Goal: Check status

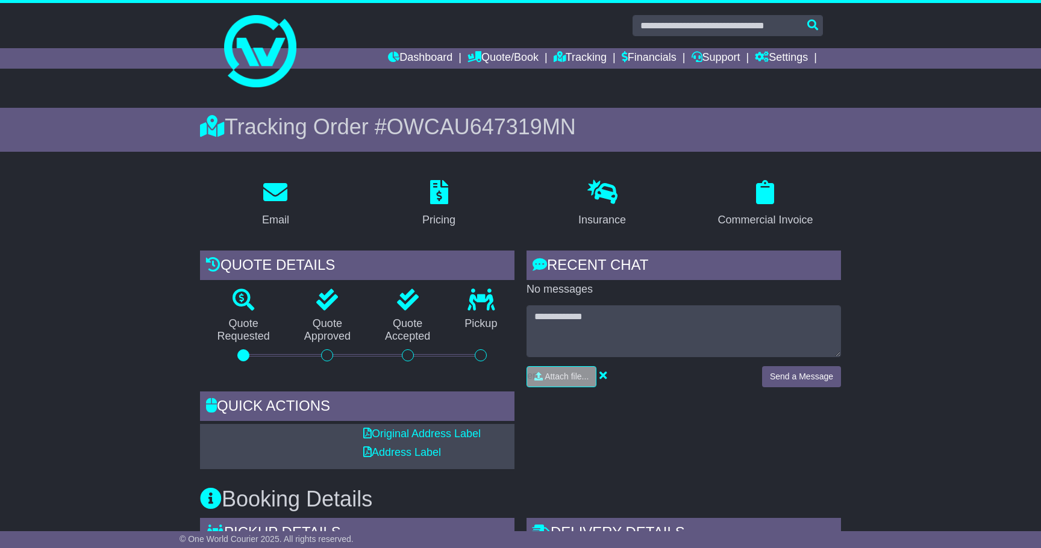
click at [262, 51] on div "Dashboard Quote/Book Domestic International Saved Quotes Drafts Domestic Quote …" at bounding box center [520, 58] width 617 height 20
click at [274, 63] on div "Dashboard Quote/Book Domestic International Saved Quotes Drafts Domestic Quote …" at bounding box center [520, 58] width 617 height 20
click at [255, 81] on img at bounding box center [260, 51] width 72 height 72
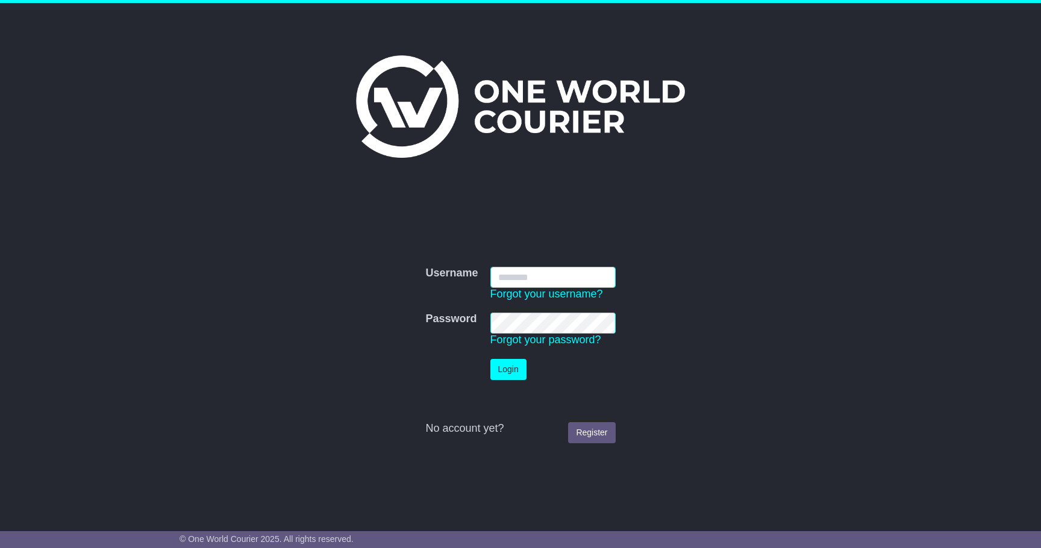
type input "**********"
click at [508, 369] on button "Login" at bounding box center [508, 369] width 36 height 21
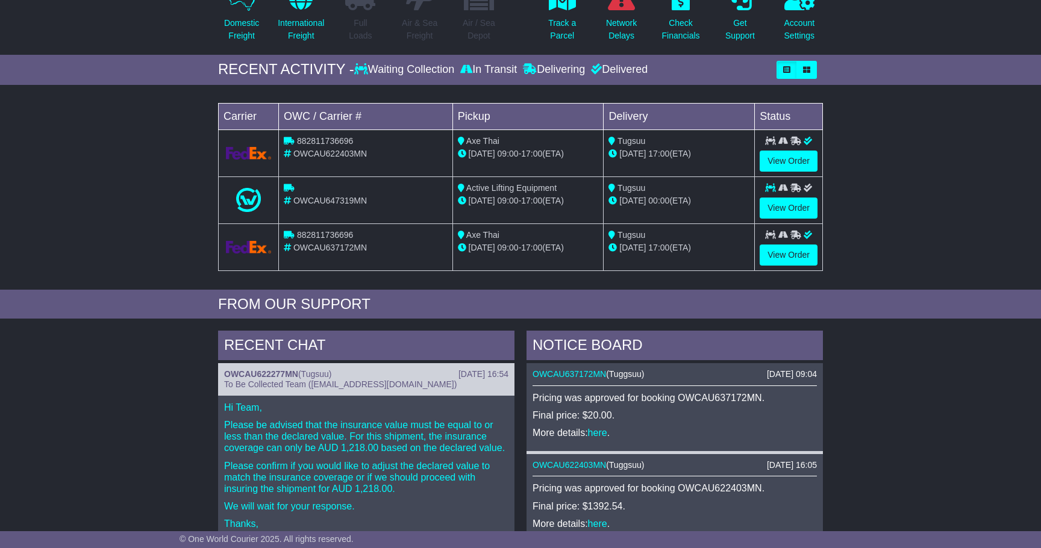
scroll to position [136, 0]
click at [800, 205] on link "View Order" at bounding box center [788, 208] width 58 height 21
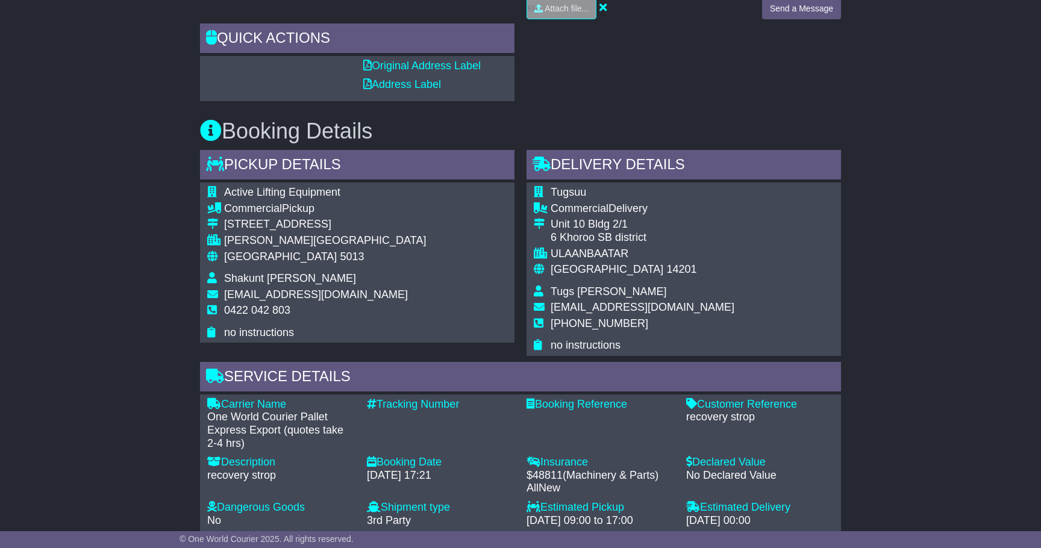
scroll to position [369, 0]
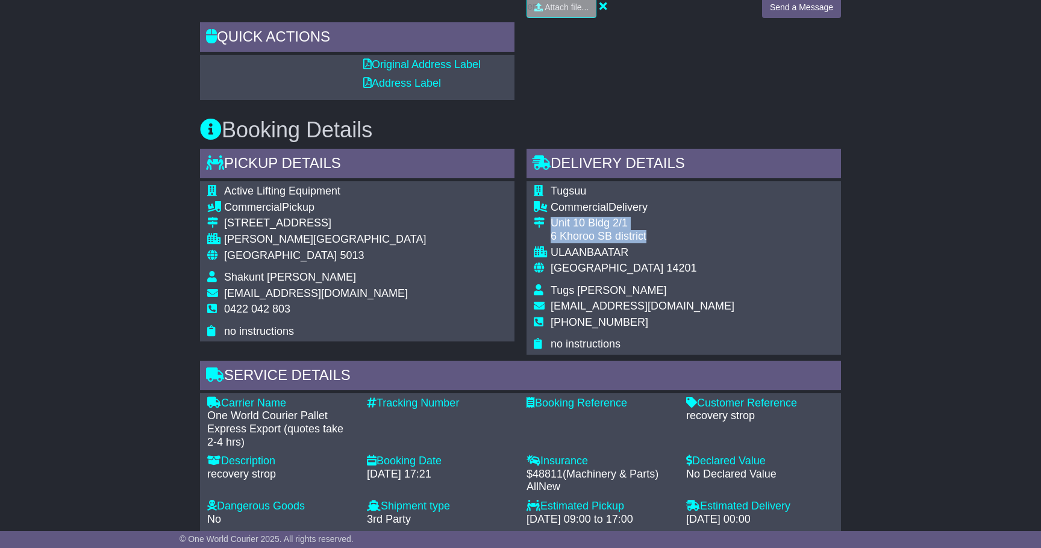
drag, startPoint x: 551, startPoint y: 219, endPoint x: 646, endPoint y: 229, distance: 95.2
click at [646, 229] on td "Unit 10 Bldg 2/1 6 Khoroo SB district" at bounding box center [642, 231] width 184 height 29
copy td "Unit 10 Bldg 2/1 6 Khoroo SB district"
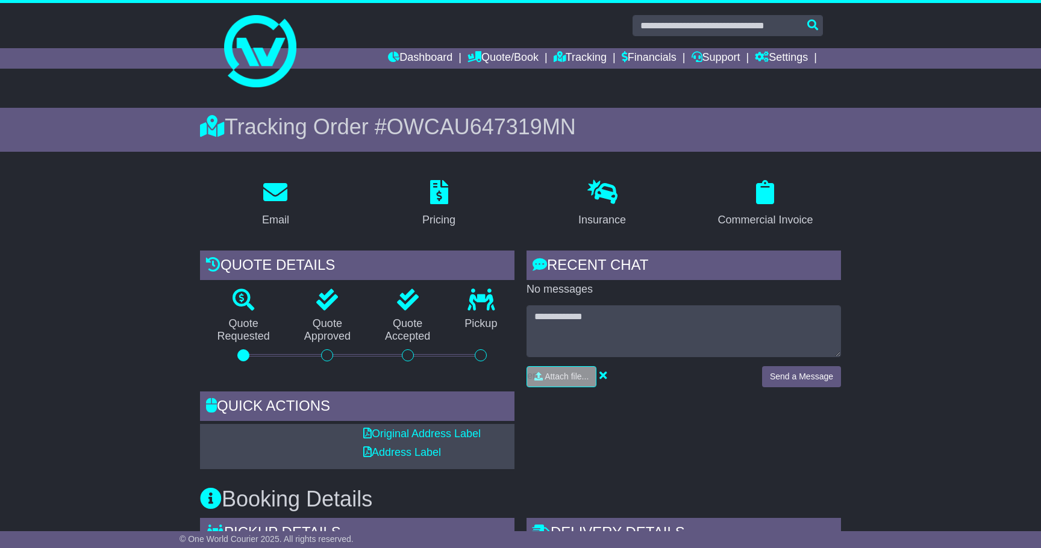
click at [260, 75] on img at bounding box center [260, 51] width 72 height 72
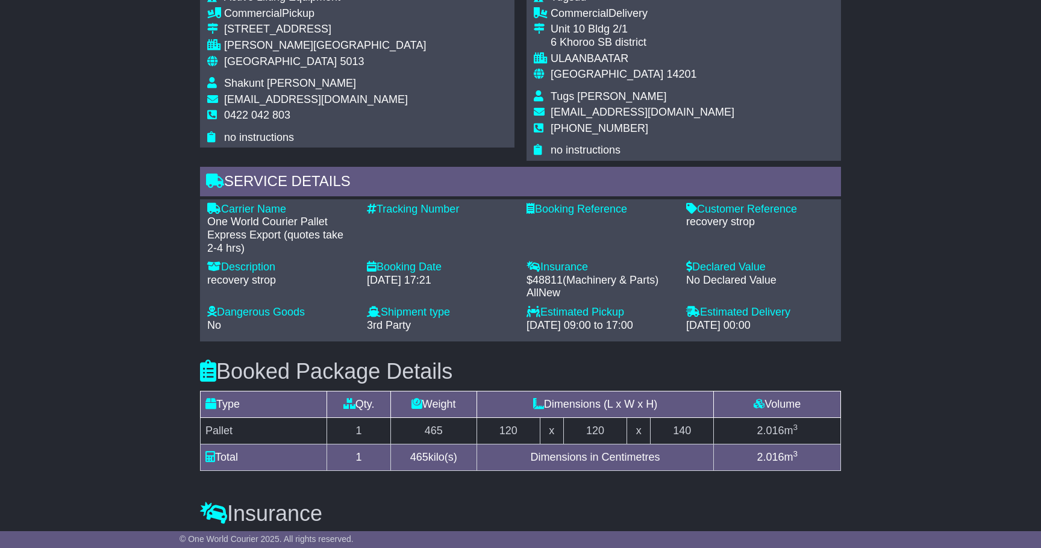
scroll to position [556, 0]
